Goal: Task Accomplishment & Management: Manage account settings

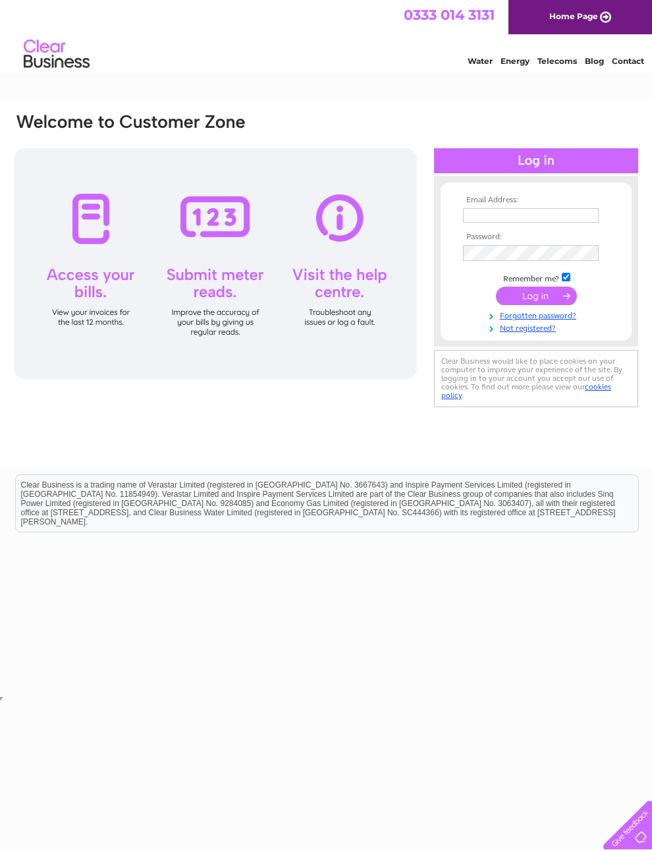
click at [522, 208] on input "text" at bounding box center [531, 215] width 136 height 14
type input "Sara@midtownfarm.com"
click at [554, 308] on td at bounding box center [536, 297] width 153 height 25
click at [553, 304] on input "submit" at bounding box center [536, 296] width 81 height 18
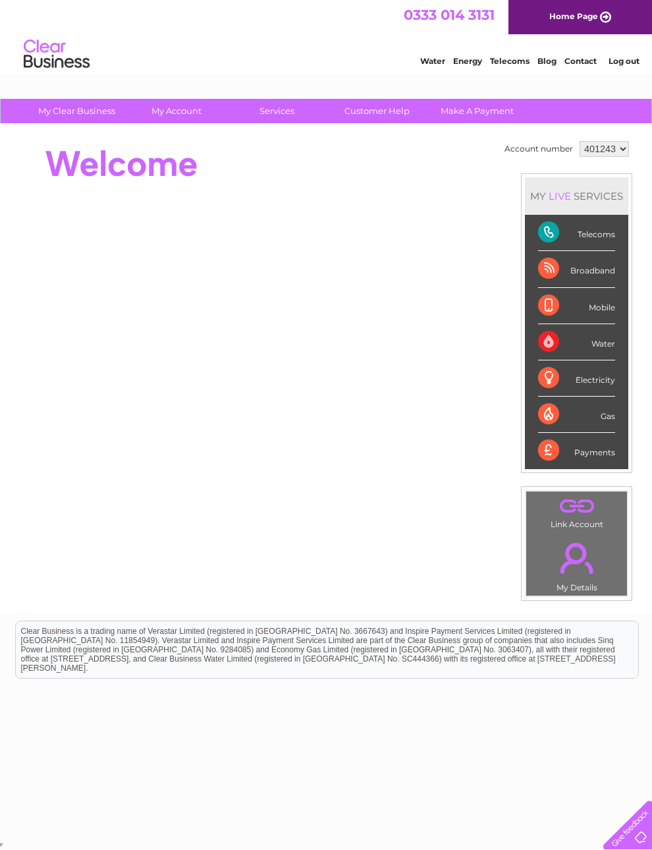
click at [573, 233] on div "Telecoms" at bounding box center [576, 233] width 77 height 36
click at [558, 234] on div "Telecoms" at bounding box center [576, 233] width 77 height 36
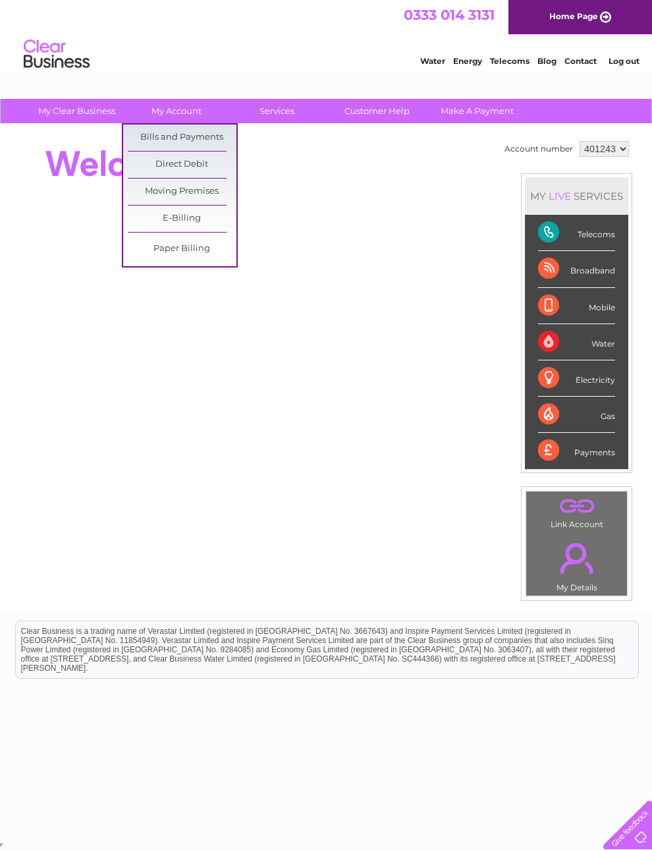
click at [220, 145] on link "Bills and Payments" at bounding box center [182, 138] width 109 height 26
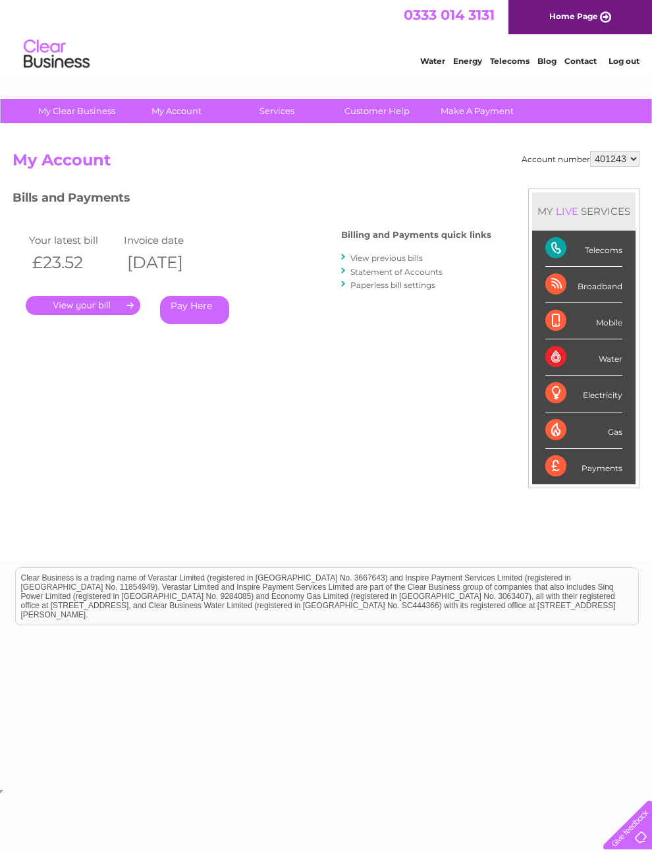
click at [102, 300] on link "." at bounding box center [83, 305] width 115 height 19
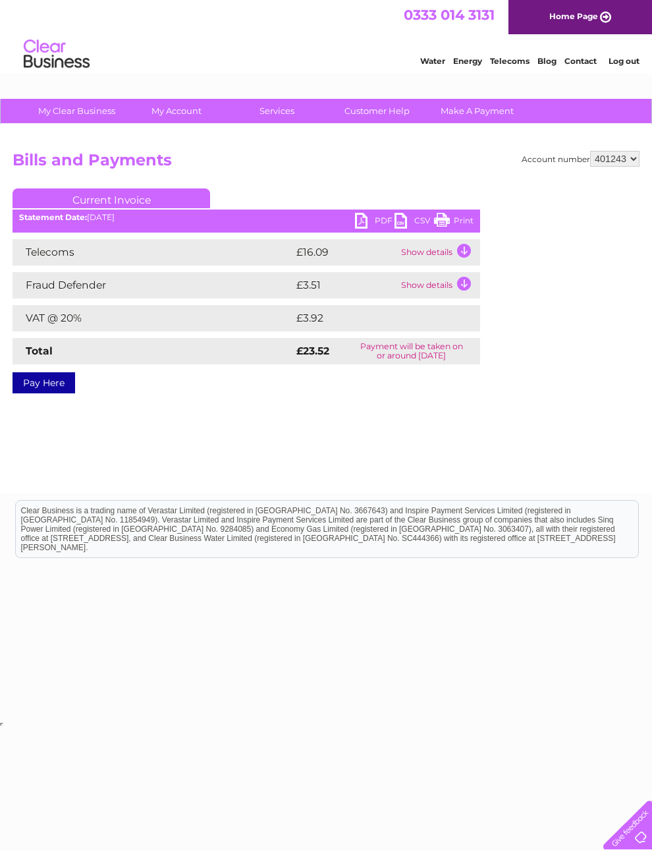
click at [453, 225] on link "Print" at bounding box center [454, 222] width 40 height 19
click at [405, 223] on link "CSV" at bounding box center [415, 222] width 40 height 19
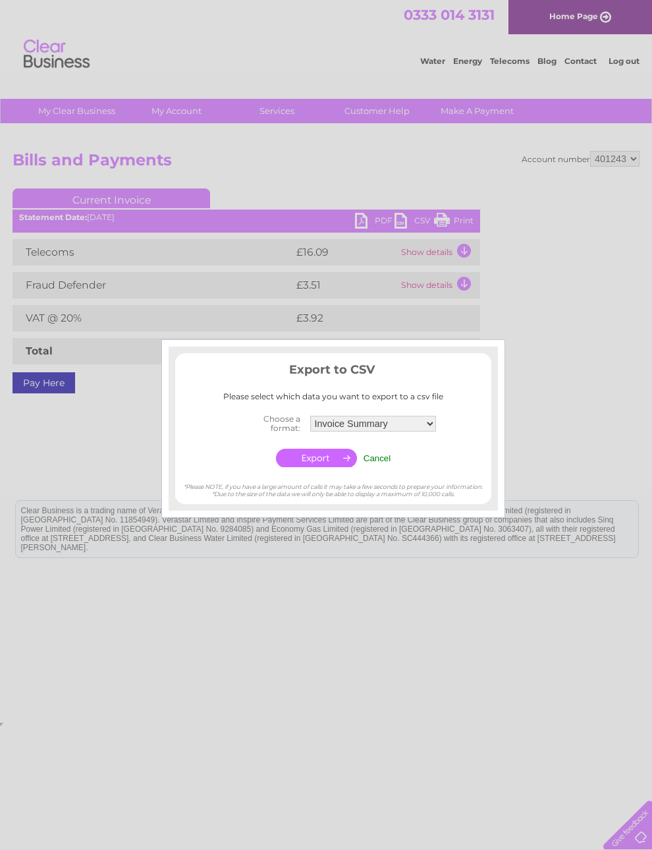
click at [368, 221] on div at bounding box center [326, 425] width 652 height 850
click at [365, 225] on div at bounding box center [326, 425] width 652 height 850
click at [384, 461] on input "Cancel" at bounding box center [378, 458] width 28 height 10
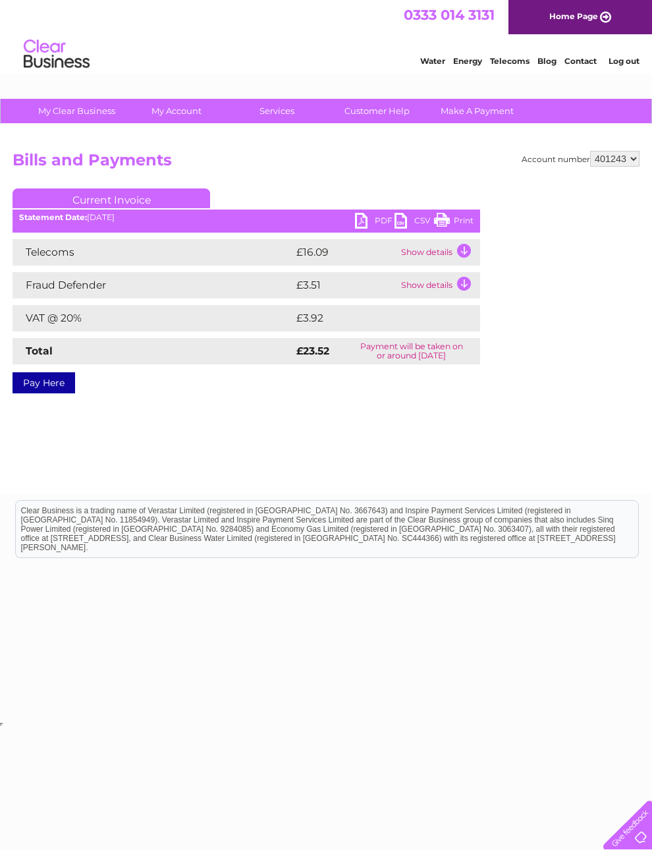
click at [367, 223] on link "PDF" at bounding box center [375, 222] width 40 height 19
